Goal: Task Accomplishment & Management: Manage account settings

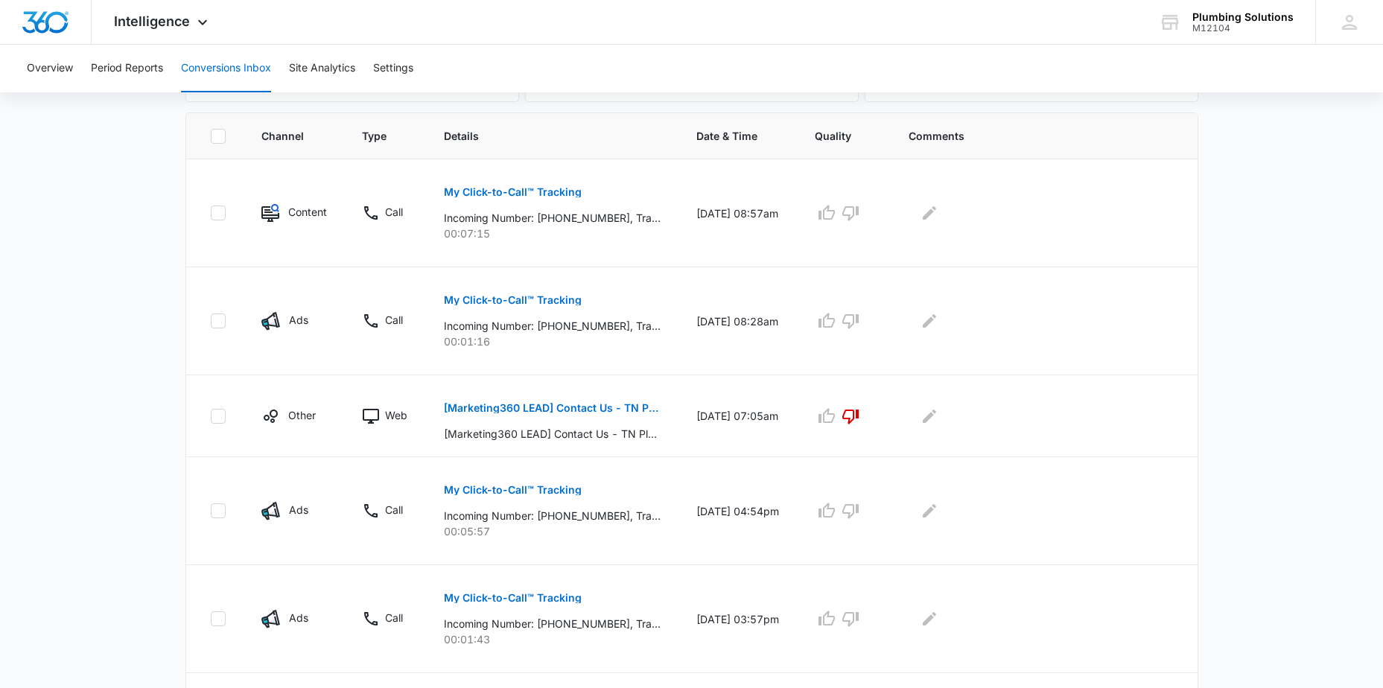
scroll to position [310, 0]
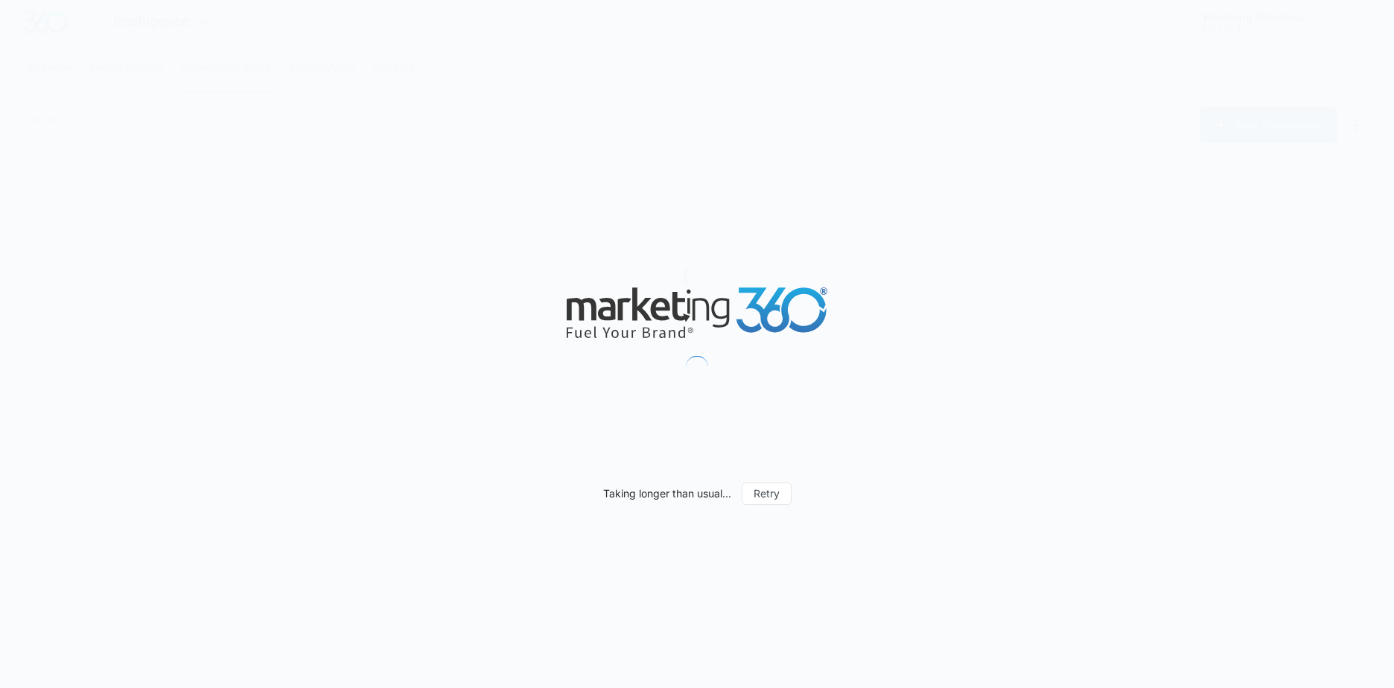
type input "[DATE]"
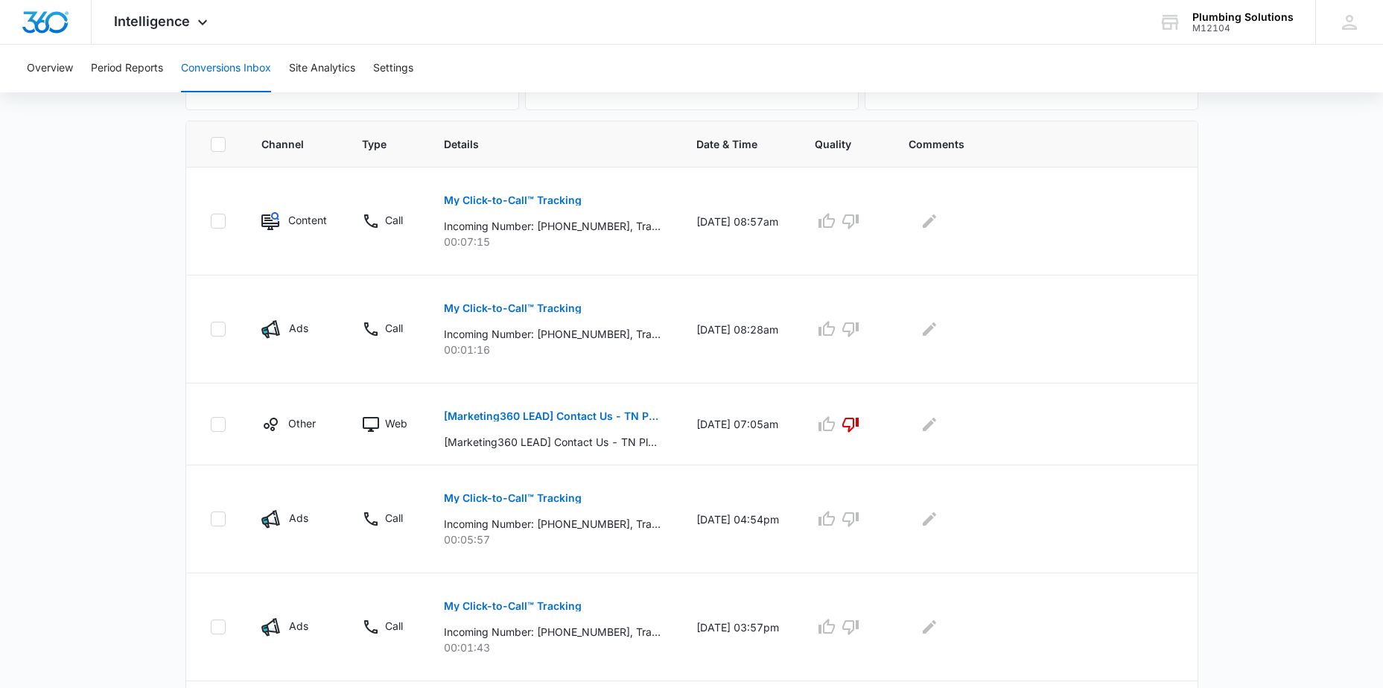
scroll to position [310, 0]
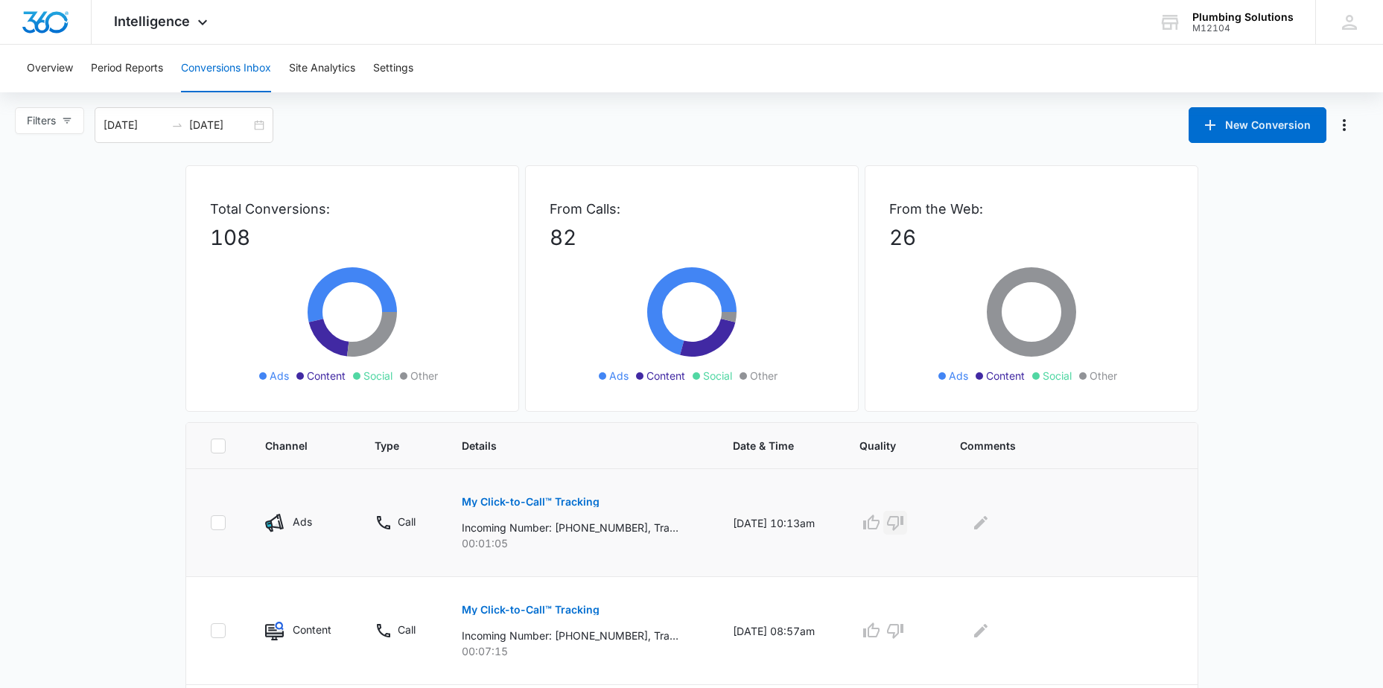
click at [899, 520] on icon "button" at bounding box center [895, 523] width 16 height 15
click at [988, 523] on icon "Edit Comments" at bounding box center [980, 522] width 13 height 13
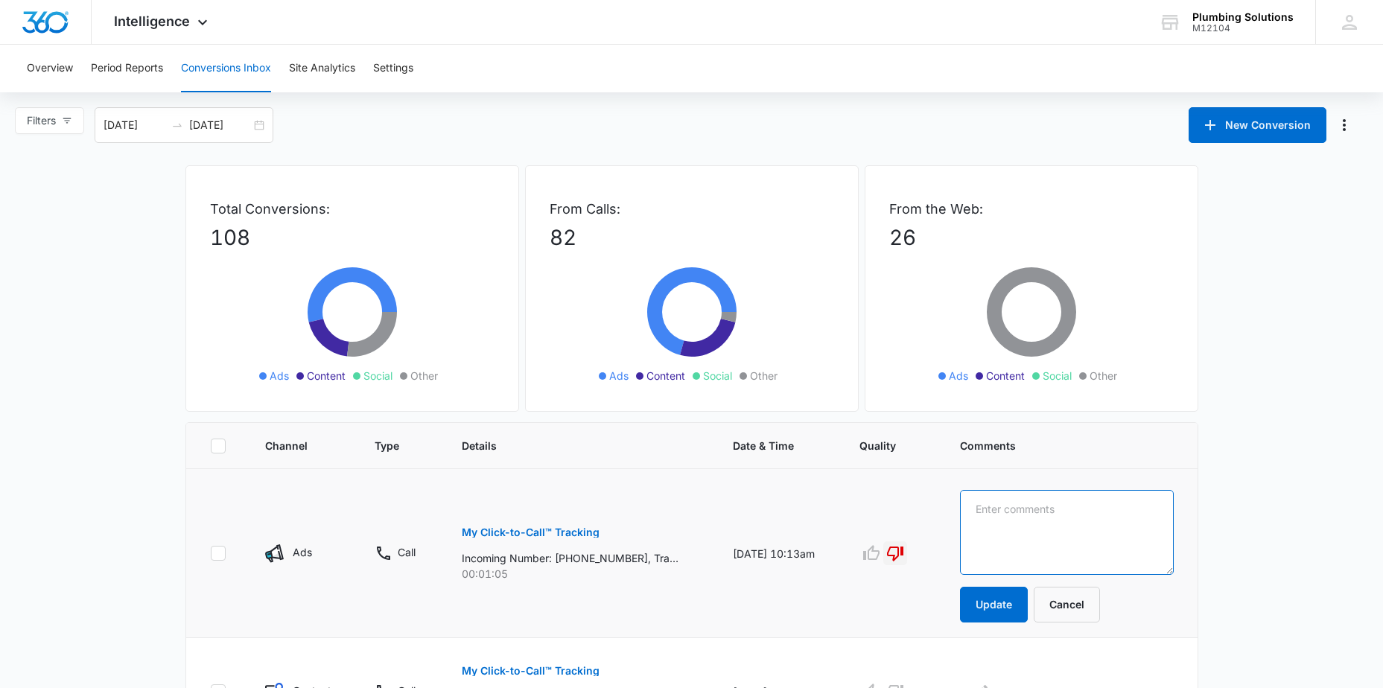
click at [1032, 515] on textarea at bounding box center [1067, 532] width 214 height 85
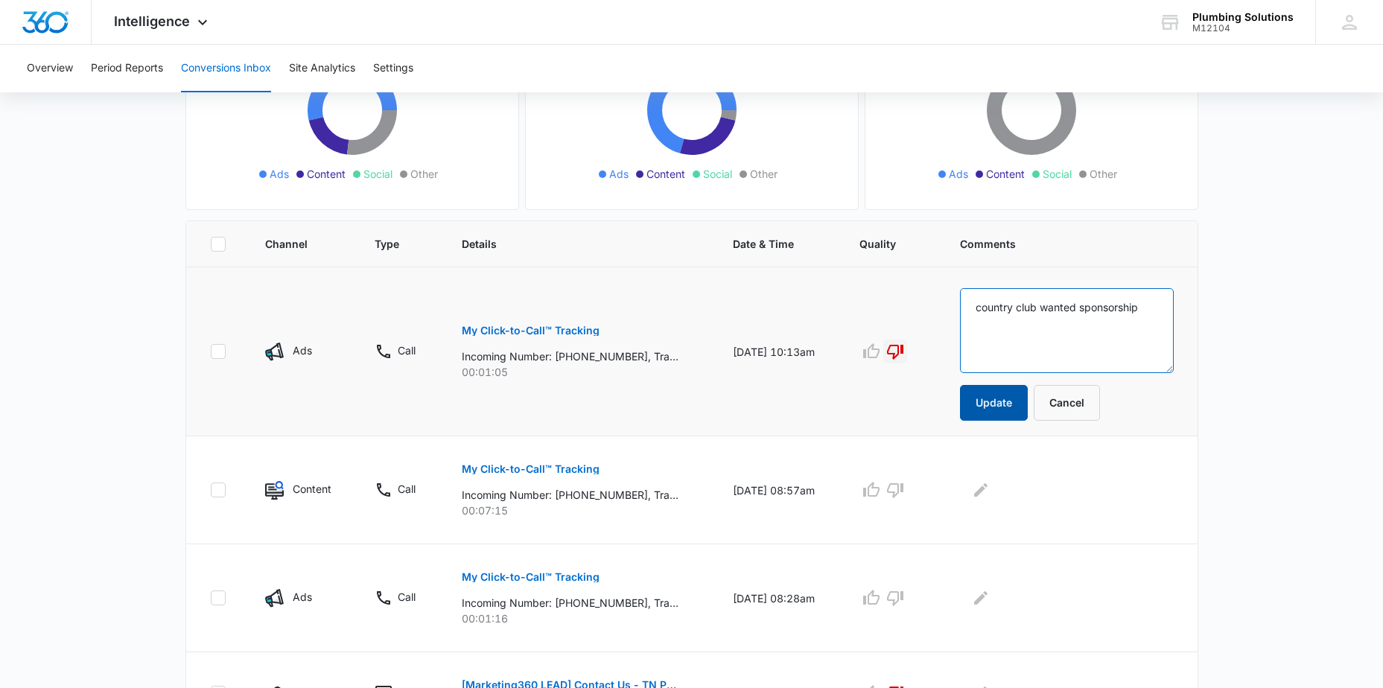
scroll to position [206, 0]
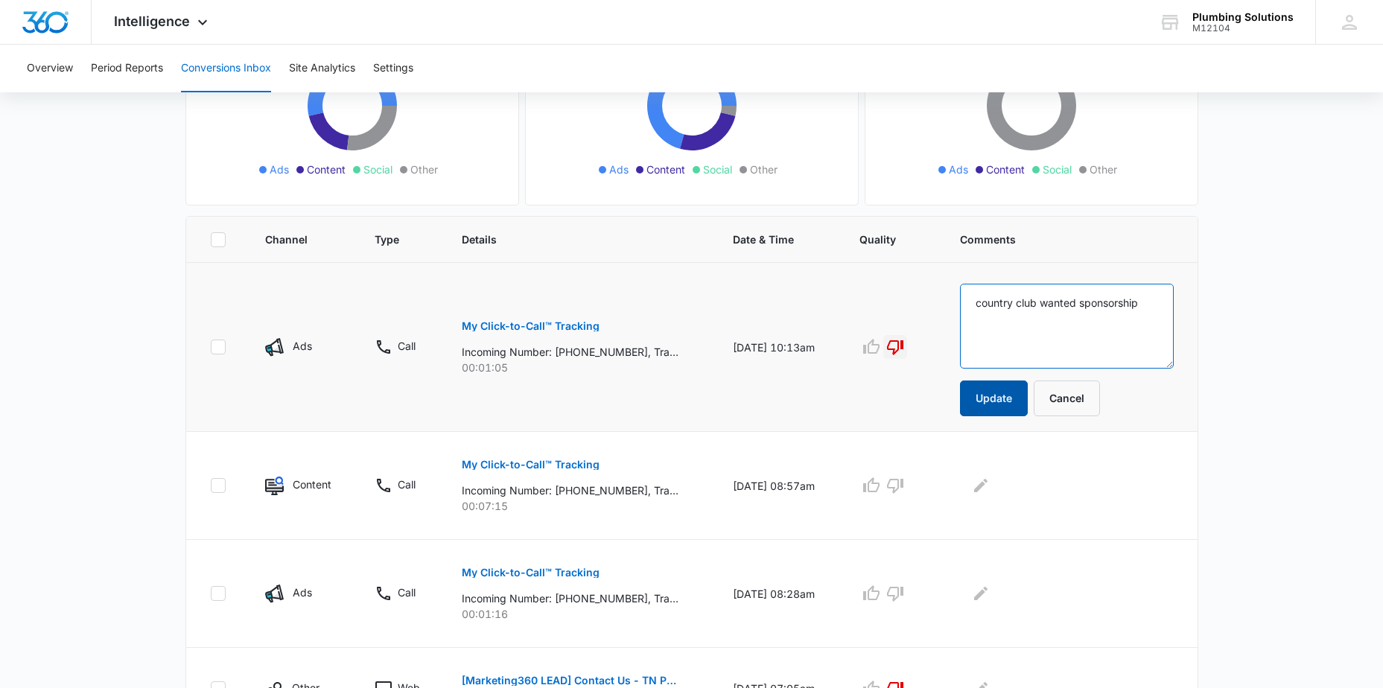
type textarea "country club wanted sponsorship"
click at [1011, 393] on button "Update" at bounding box center [994, 399] width 68 height 36
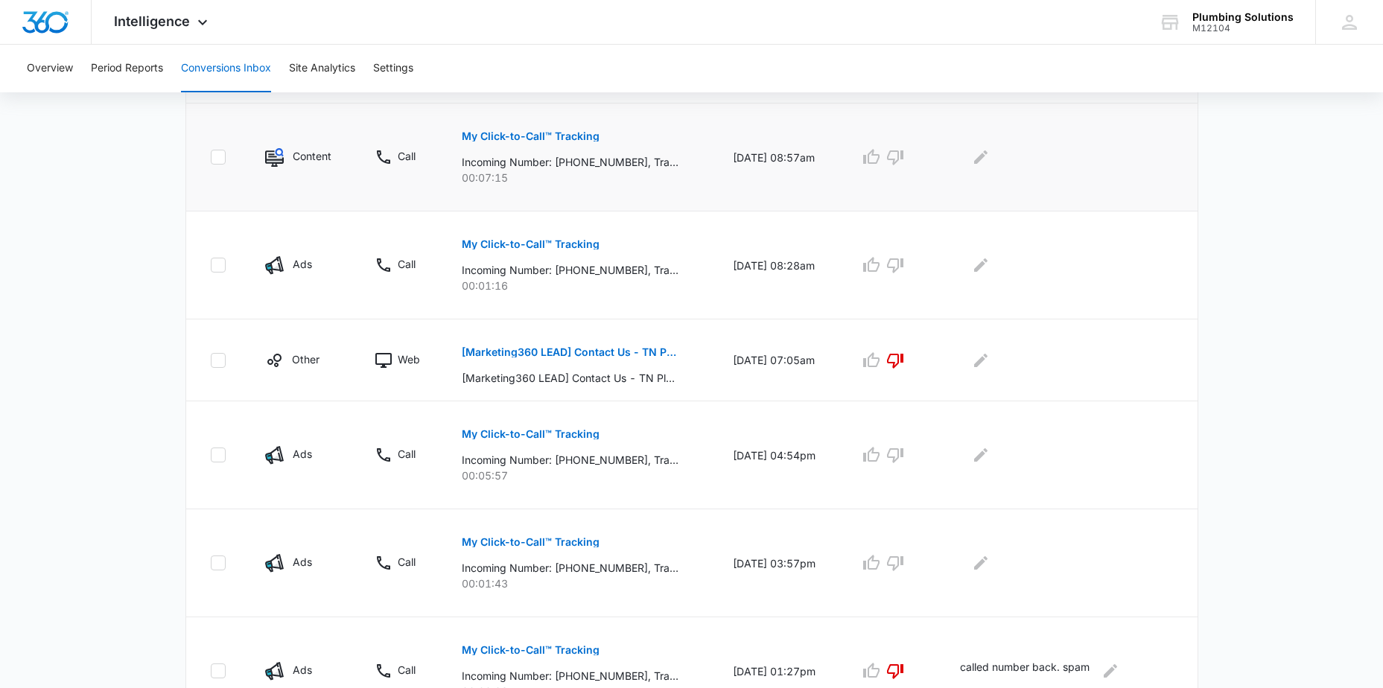
scroll to position [469, 0]
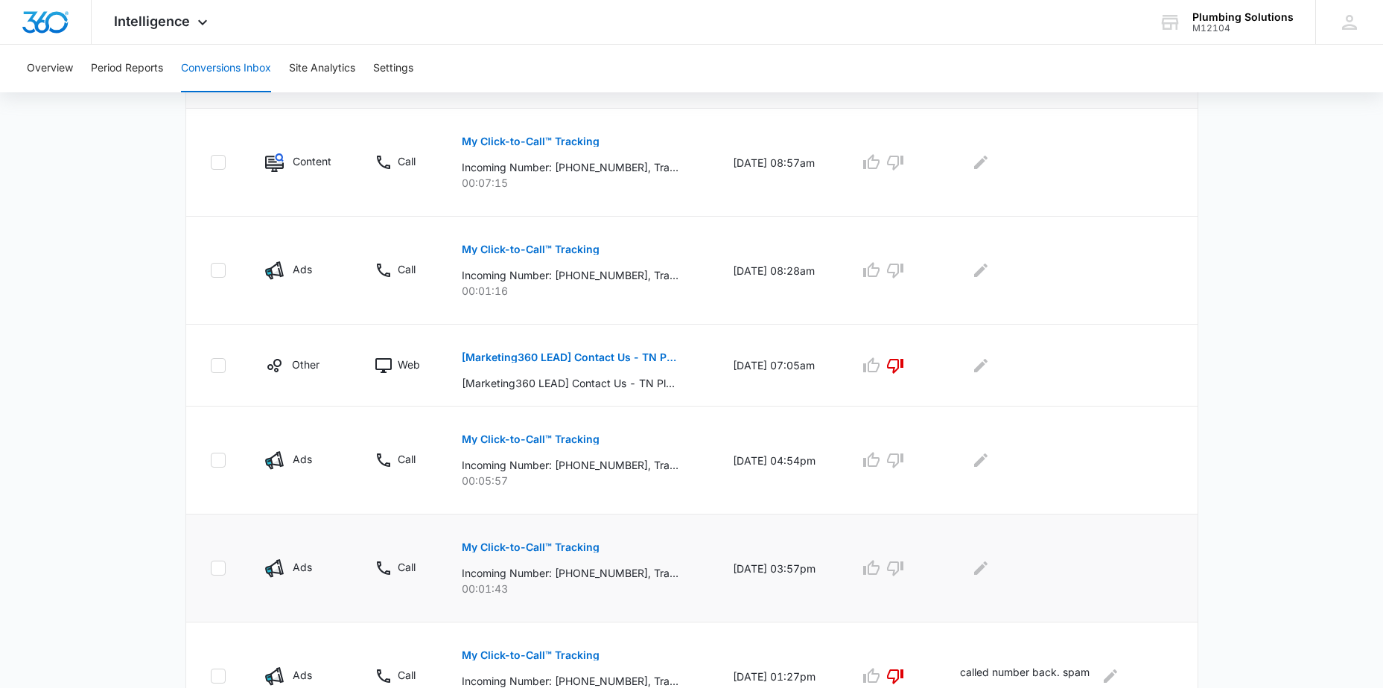
click at [527, 545] on p "My Click-to-Call™ Tracking" at bounding box center [531, 547] width 138 height 10
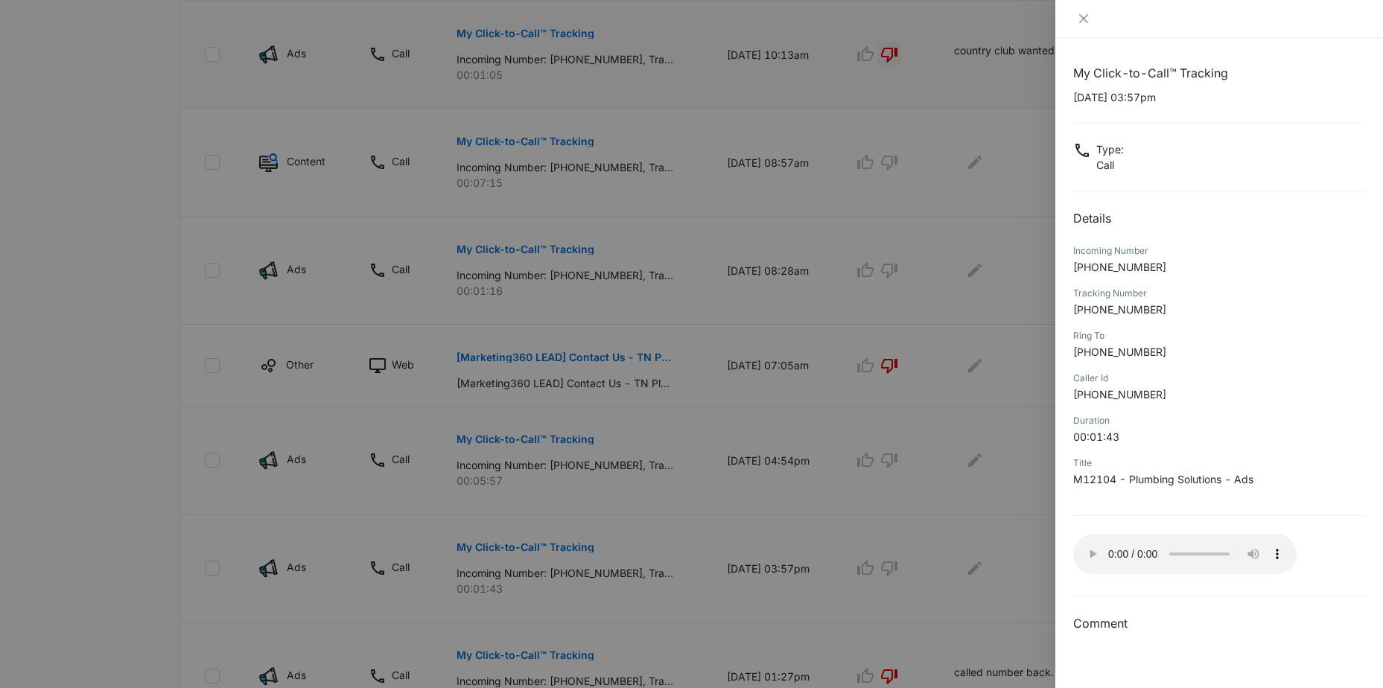
click at [1254, 271] on p "+16157201803" at bounding box center [1219, 267] width 292 height 16
click at [1231, 211] on h2 "Details" at bounding box center [1219, 218] width 292 height 18
click at [724, 599] on div at bounding box center [691, 344] width 1383 height 688
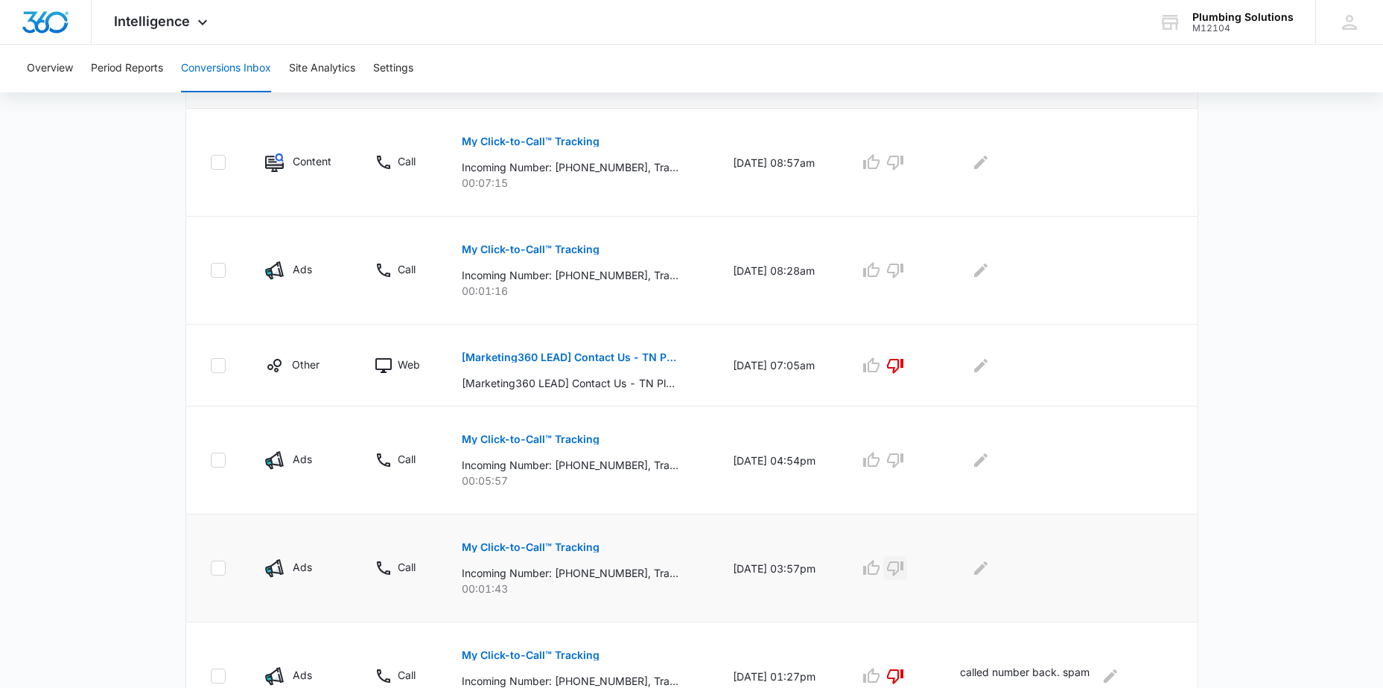
click at [904, 568] on icon "button" at bounding box center [895, 568] width 18 height 18
click at [988, 568] on icon "Edit Comments" at bounding box center [980, 568] width 13 height 13
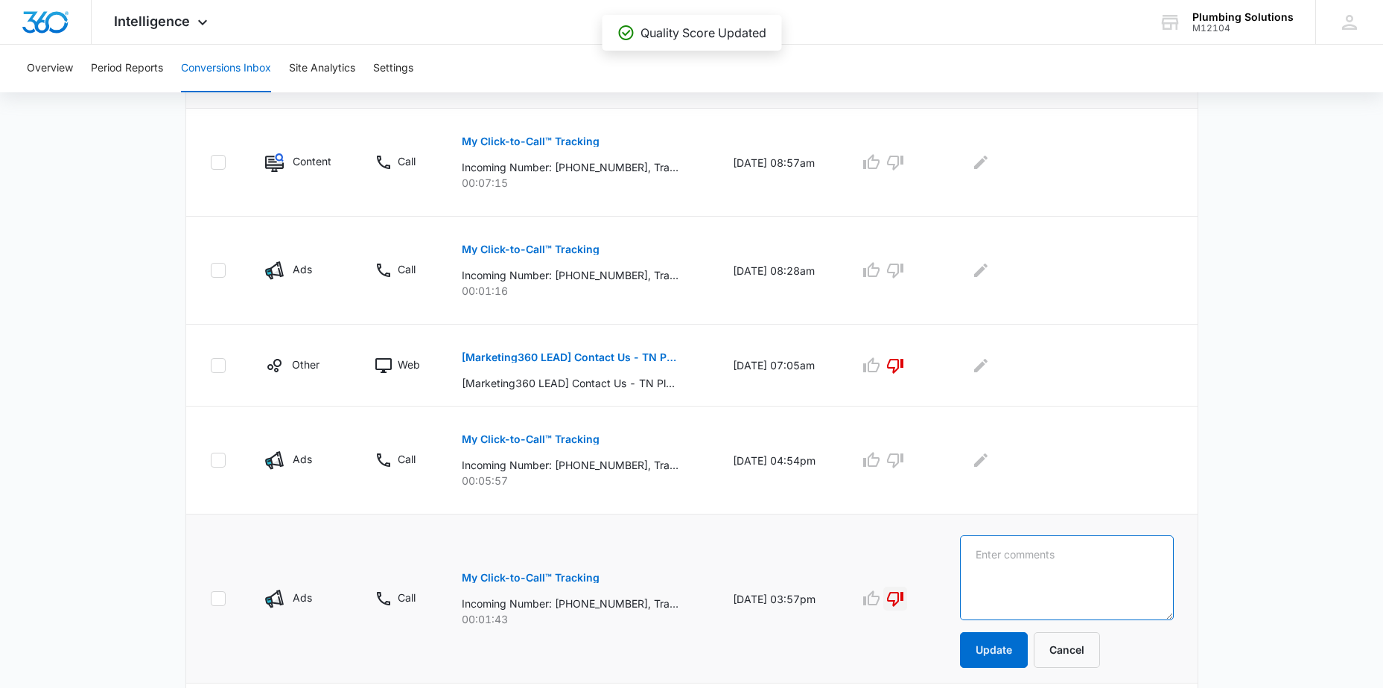
click at [1003, 555] on textarea at bounding box center [1067, 578] width 214 height 85
type textarea "repeat call"
click at [1011, 650] on button "Update" at bounding box center [994, 650] width 68 height 36
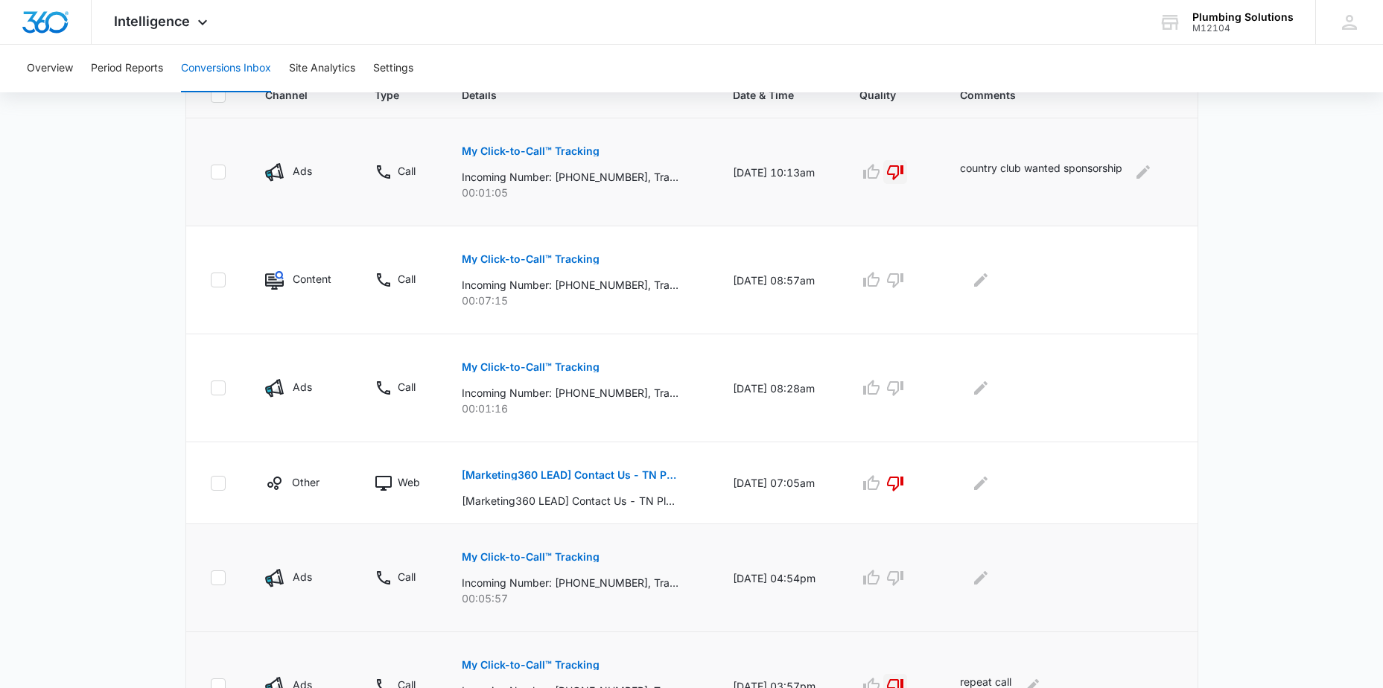
scroll to position [365, 0]
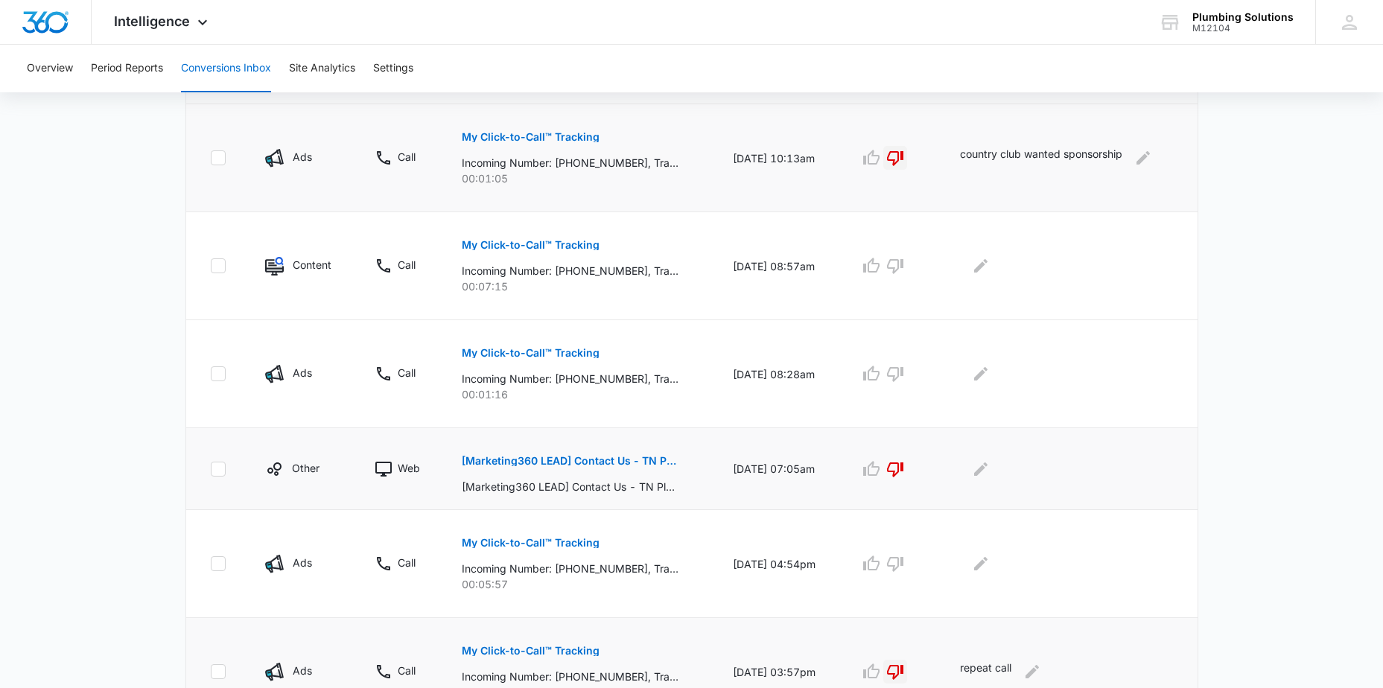
click at [519, 458] on p "[Marketing360 LEAD] Contact Us - TN Plumbing" at bounding box center [570, 461] width 217 height 10
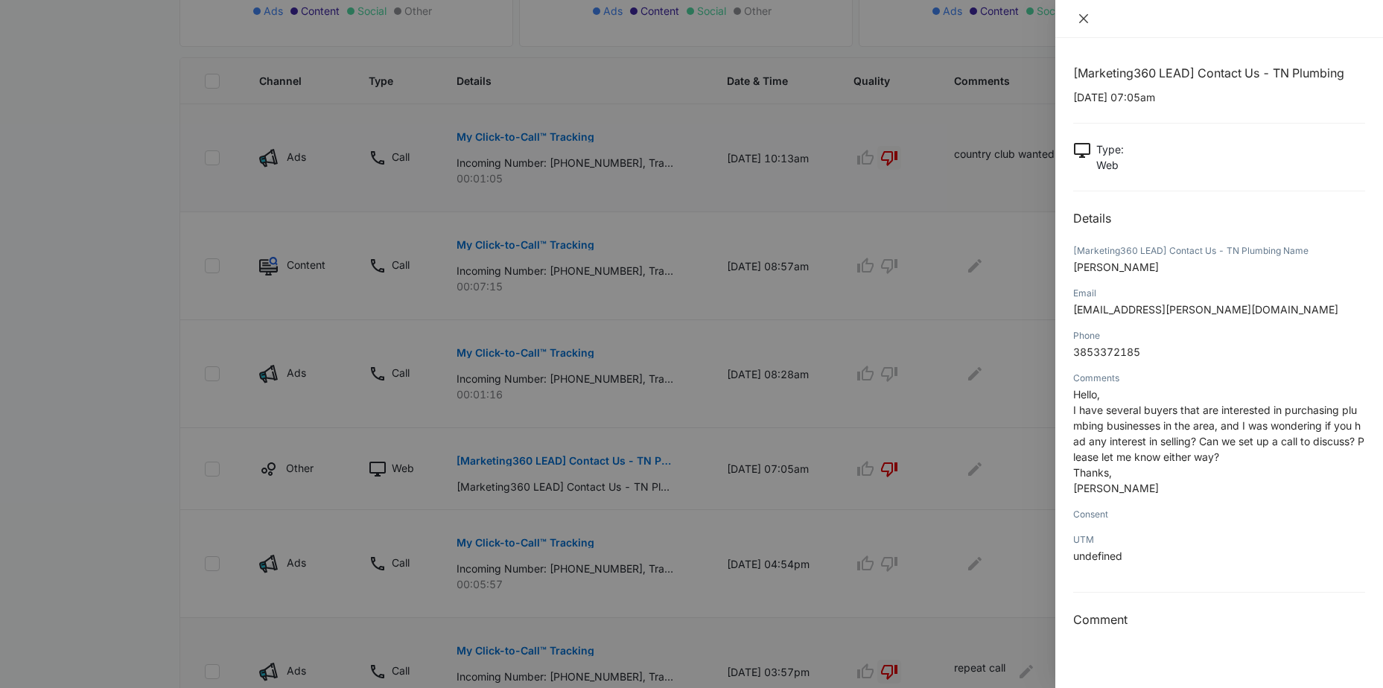
click at [1092, 17] on button "Close" at bounding box center [1083, 18] width 21 height 13
